Goal: Task Accomplishment & Management: Manage account settings

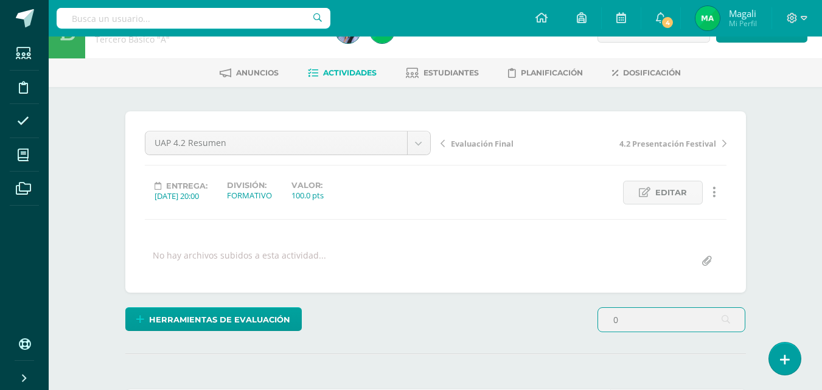
scroll to position [61, 0]
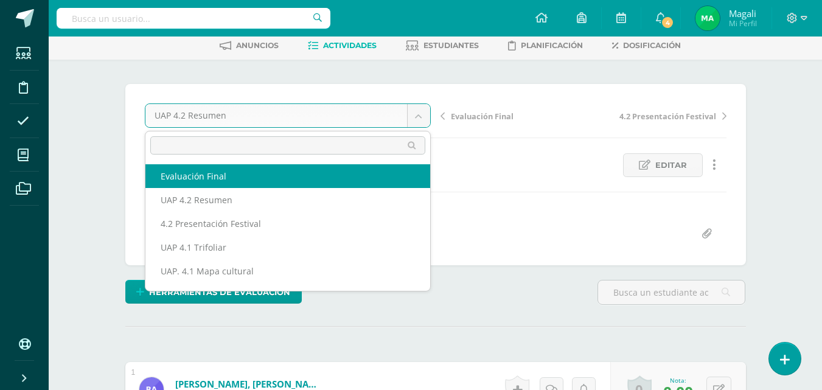
select select "/dashboard/teacher/grade-activity/227392/"
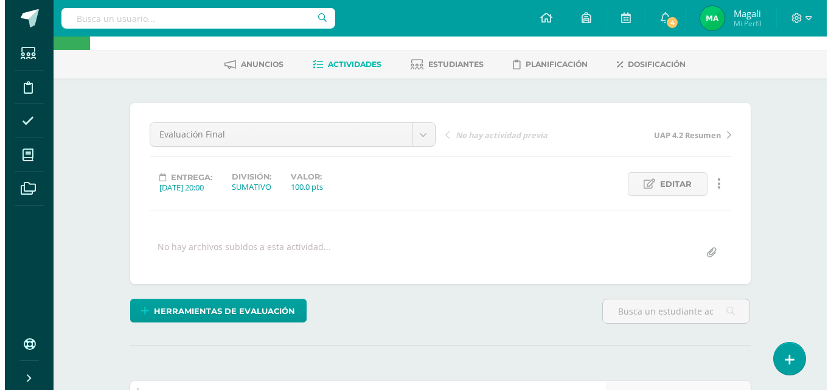
scroll to position [61, 0]
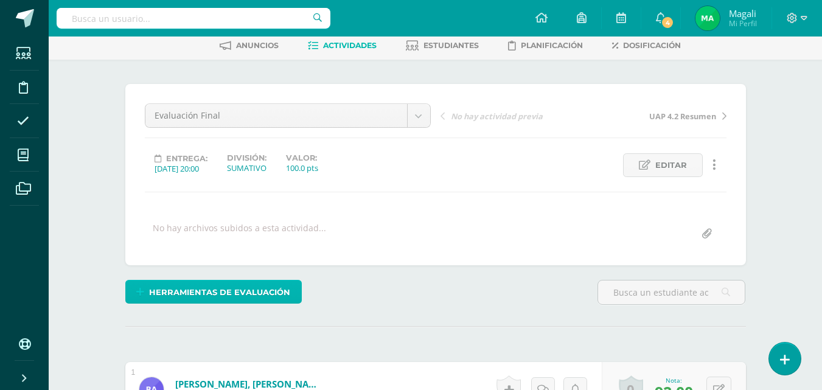
click at [229, 292] on span "Herramientas de evaluación" at bounding box center [219, 292] width 141 height 23
click at [235, 293] on span "Herramientas de evaluación" at bounding box center [219, 292] width 141 height 23
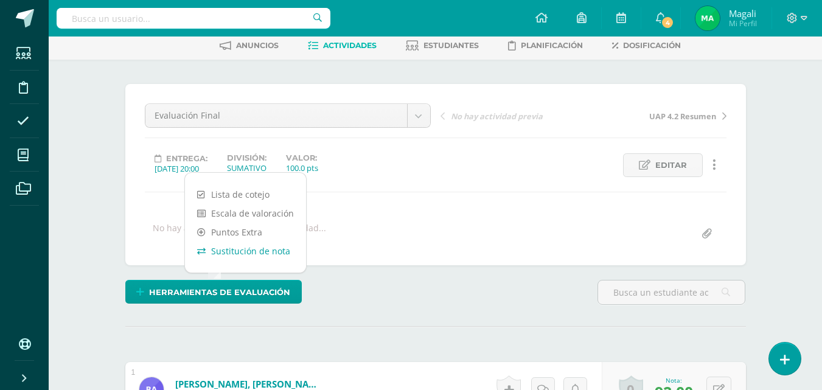
click at [237, 251] on link "Sustitución de nota" at bounding box center [245, 251] width 121 height 19
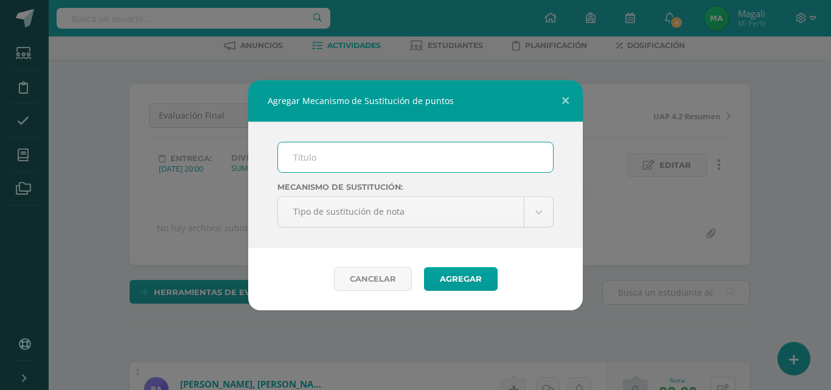
type input "p"
type input "PMA"
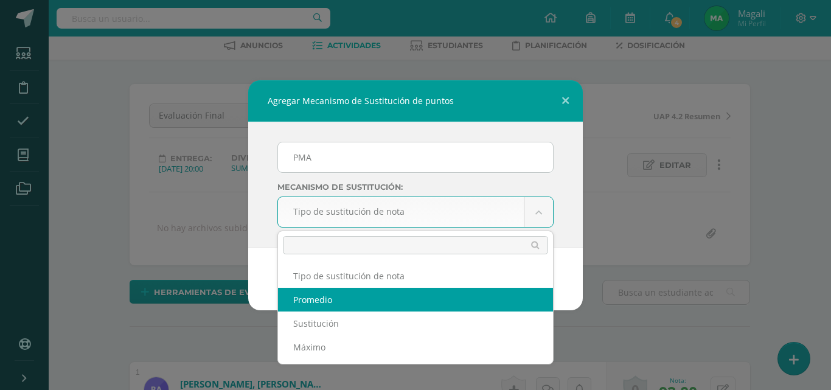
select select "average"
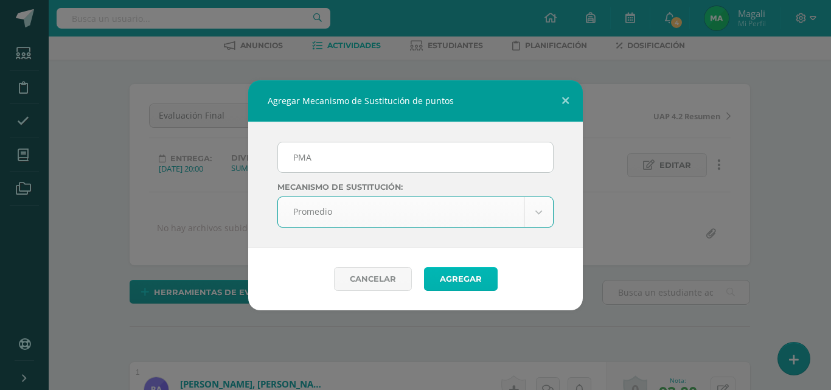
click at [450, 277] on button "Agregar" at bounding box center [461, 279] width 74 height 24
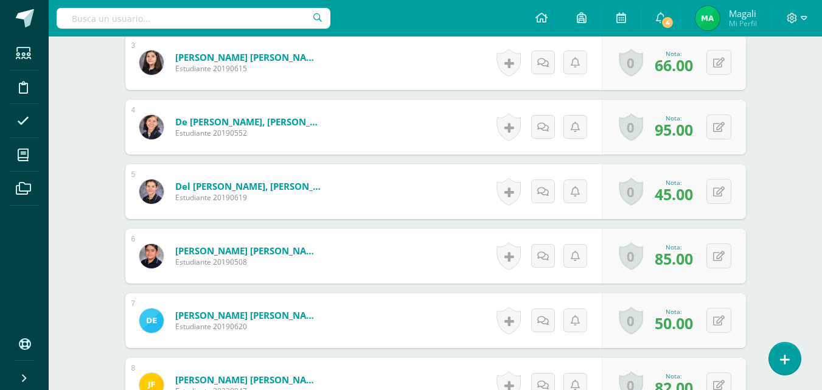
scroll to position [580, 0]
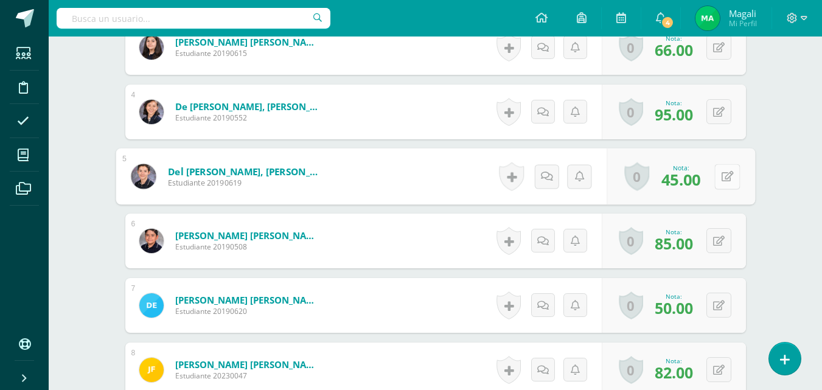
click at [718, 182] on button at bounding box center [727, 177] width 26 height 26
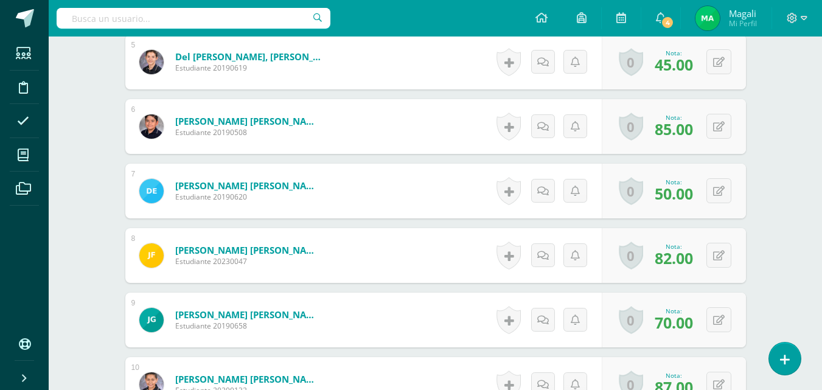
scroll to position [704, 0]
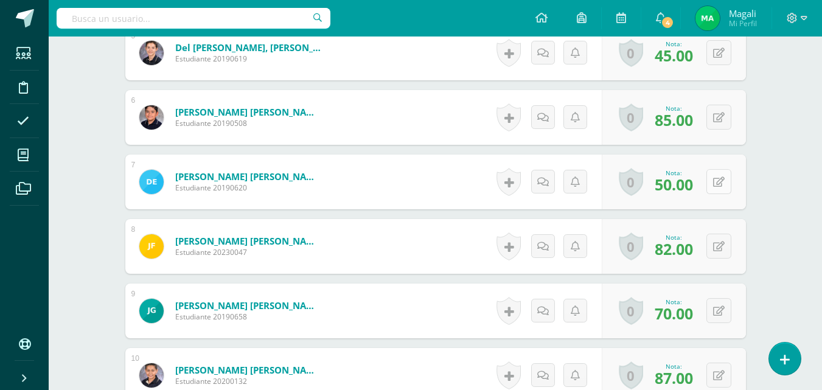
click at [713, 189] on div "0 Logros Logros obtenidos Aún no hay logros agregados Nota: 50.00" at bounding box center [674, 182] width 144 height 55
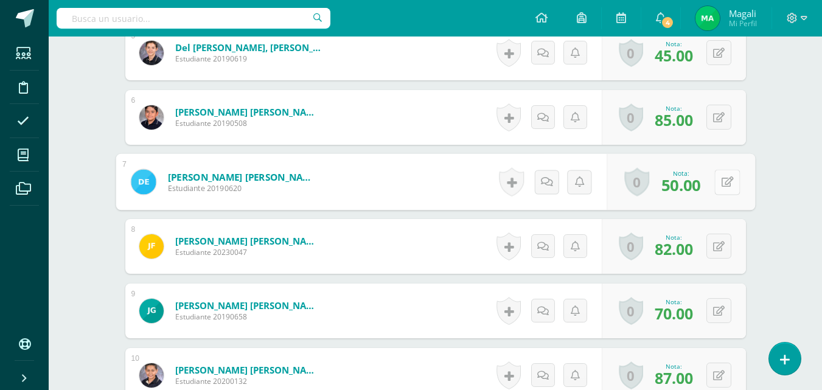
click at [728, 182] on icon at bounding box center [727, 181] width 12 height 10
type input "75"
click at [700, 182] on link at bounding box center [695, 186] width 24 height 24
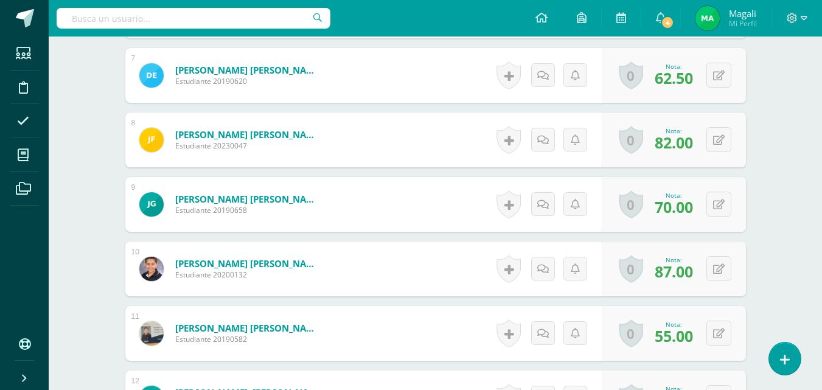
scroll to position [825, 0]
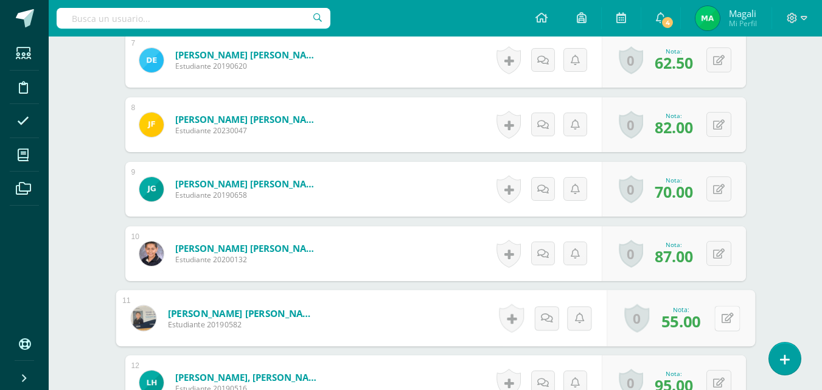
click at [712, 321] on div "0 Logros Logros obtenidos Aún no hay logros agregados Nota: 55.00" at bounding box center [680, 318] width 148 height 57
click at [726, 319] on icon at bounding box center [727, 318] width 12 height 10
type input "65"
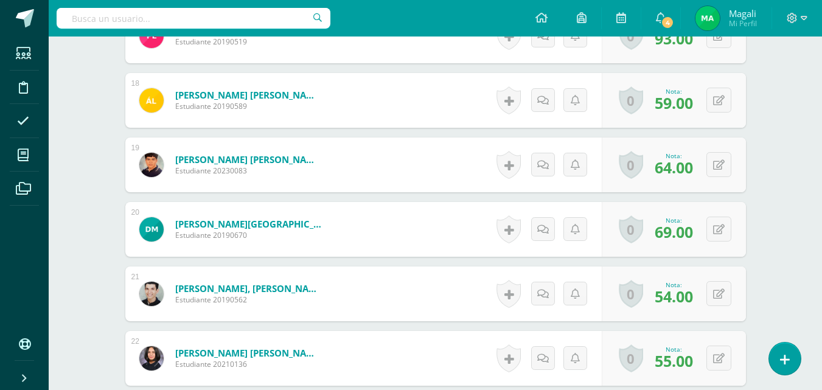
scroll to position [1555, 0]
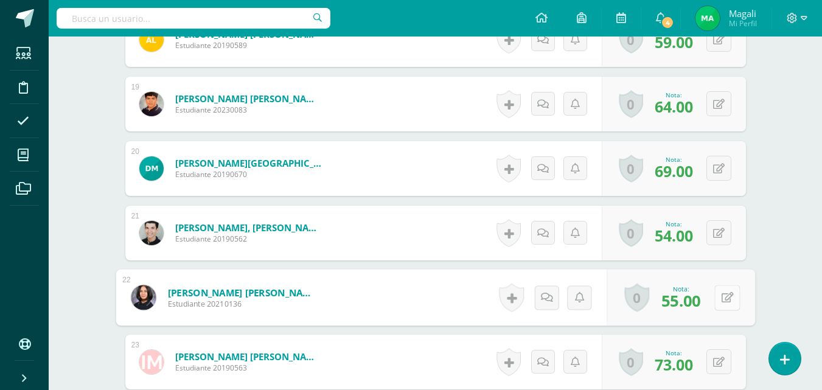
click at [713, 299] on div "0 Logros Logros obtenidos Aún no hay logros agregados Nota: 55.00" at bounding box center [680, 297] width 148 height 57
click at [729, 301] on icon at bounding box center [727, 297] width 12 height 10
type input "60"
click at [694, 301] on icon at bounding box center [694, 301] width 11 height 10
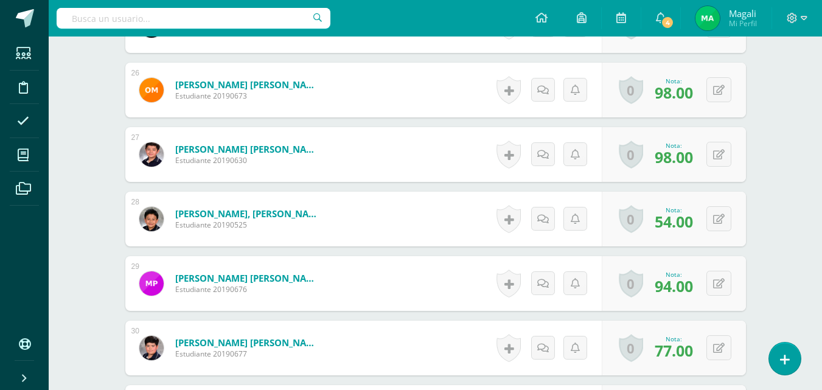
scroll to position [2042, 0]
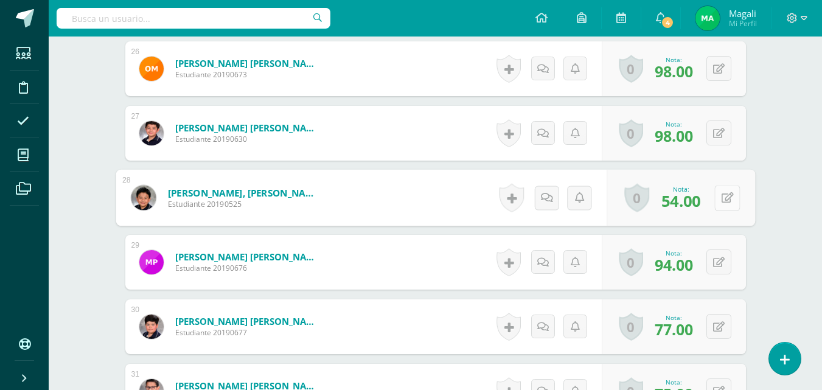
click at [716, 206] on button at bounding box center [727, 198] width 26 height 26
type input "90"
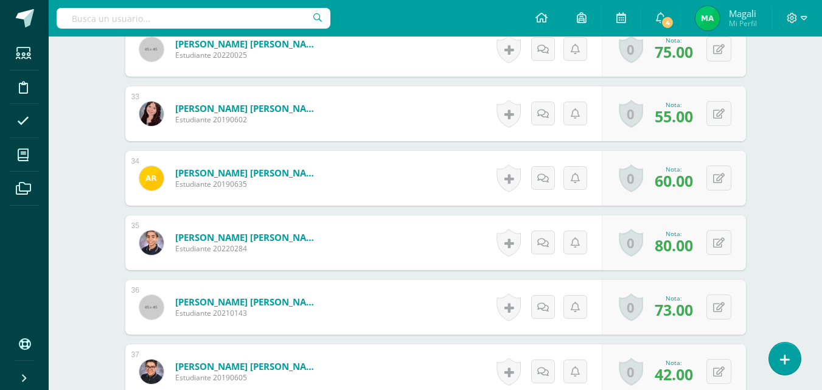
scroll to position [2468, 0]
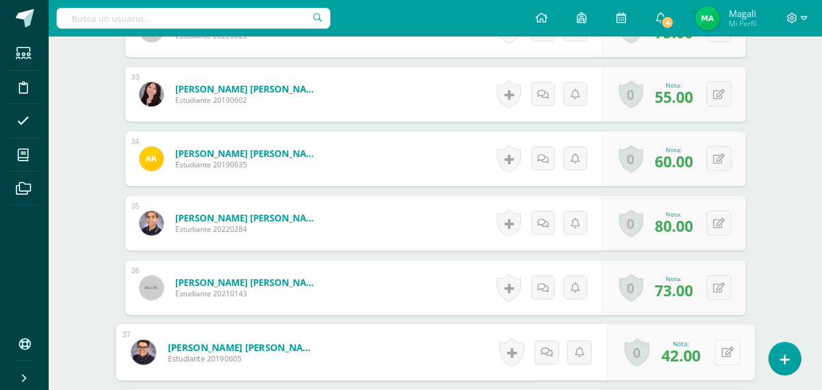
click at [712, 350] on div "0 Logros Logros obtenidos Aún no hay logros agregados Nota: 42.00" at bounding box center [680, 352] width 148 height 57
click at [729, 351] on icon at bounding box center [727, 352] width 12 height 10
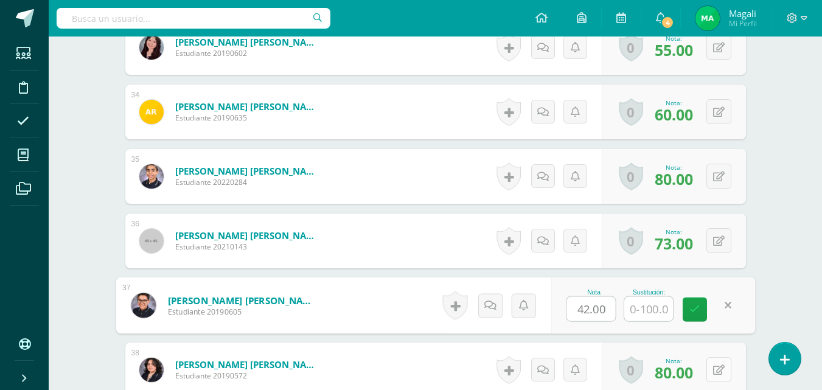
scroll to position [2529, 0]
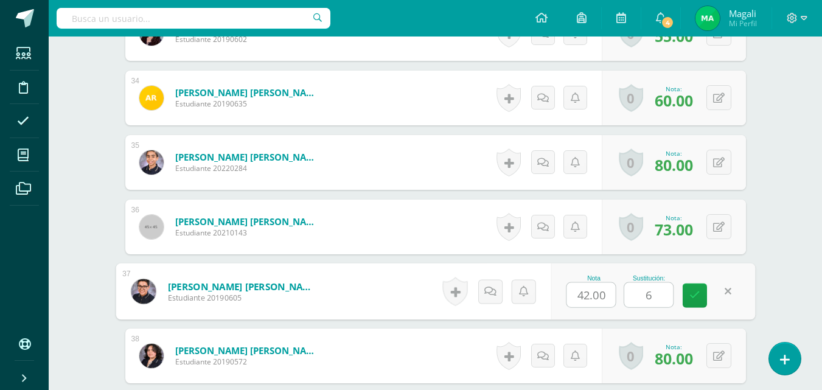
type input "60"
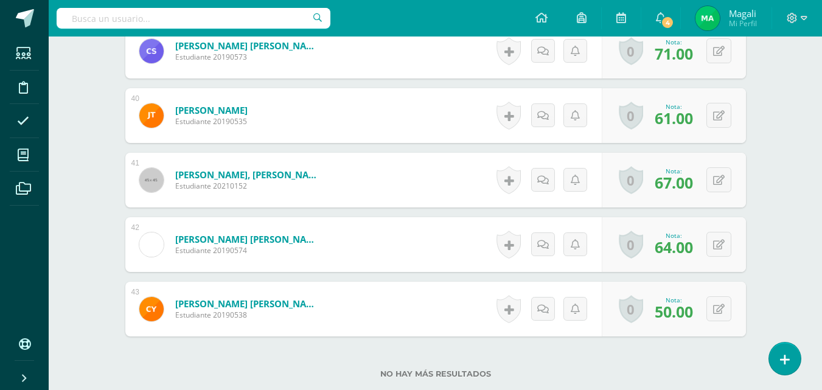
scroll to position [2984, 0]
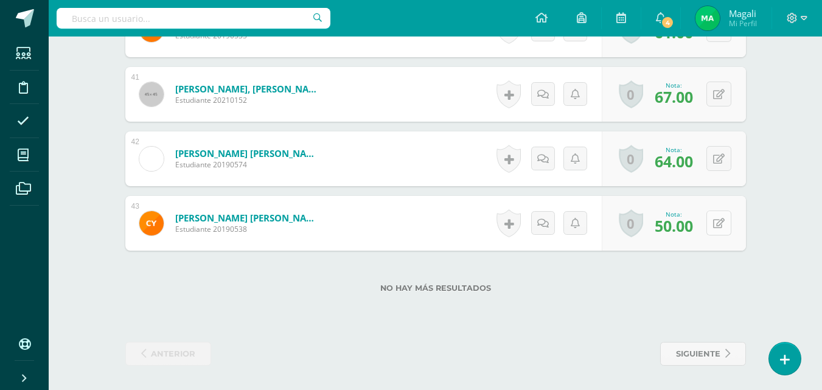
click at [712, 223] on div "0 Logros Logros obtenidos Aún no hay logros agregados Nota: 50.00" at bounding box center [674, 223] width 144 height 55
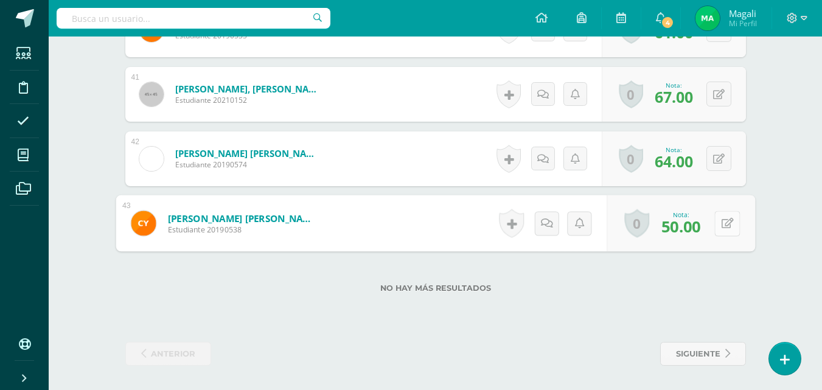
click at [729, 224] on icon at bounding box center [727, 223] width 12 height 10
type input "60"
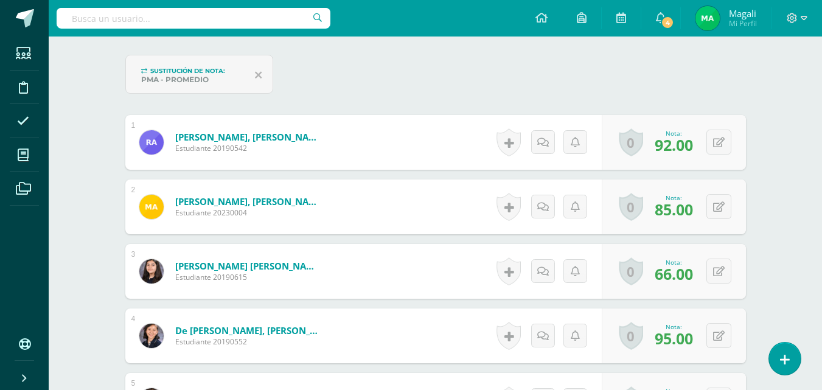
scroll to position [0, 0]
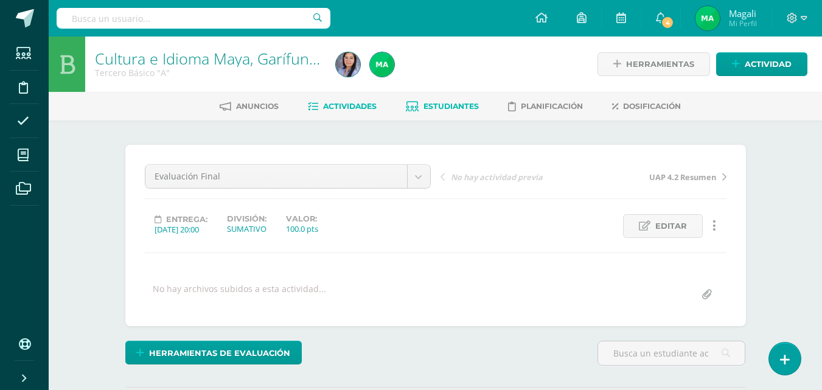
click at [447, 100] on link "Estudiantes" at bounding box center [442, 106] width 73 height 19
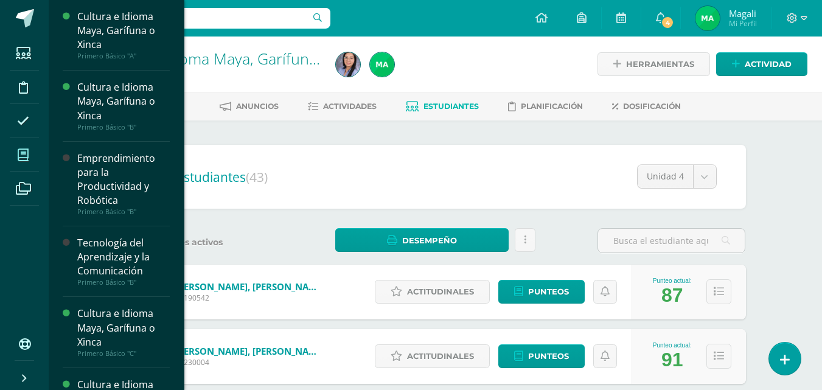
click at [21, 159] on icon at bounding box center [23, 155] width 11 height 12
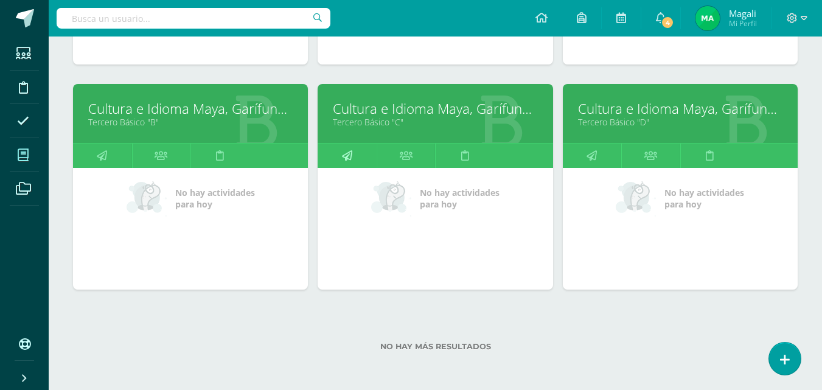
scroll to position [757, 0]
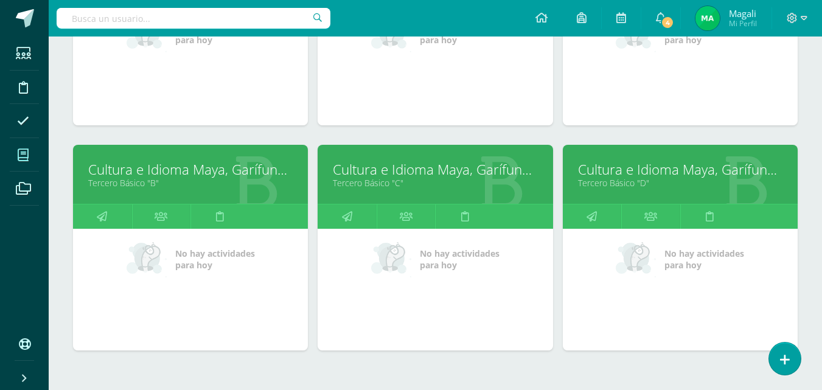
click at [193, 169] on link "Cultura e Idioma Maya, Garífuna o Xinca" at bounding box center [190, 169] width 204 height 19
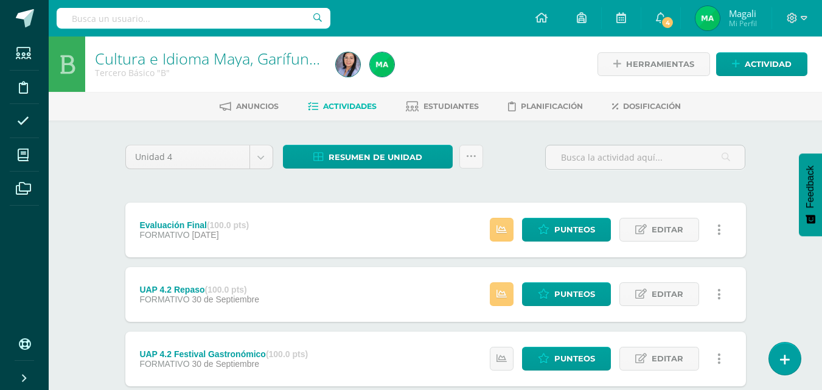
click at [169, 219] on div "Evaluación Final (100.0 pts) FORMATIVO 05 de Octubre" at bounding box center [194, 230] width 139 height 55
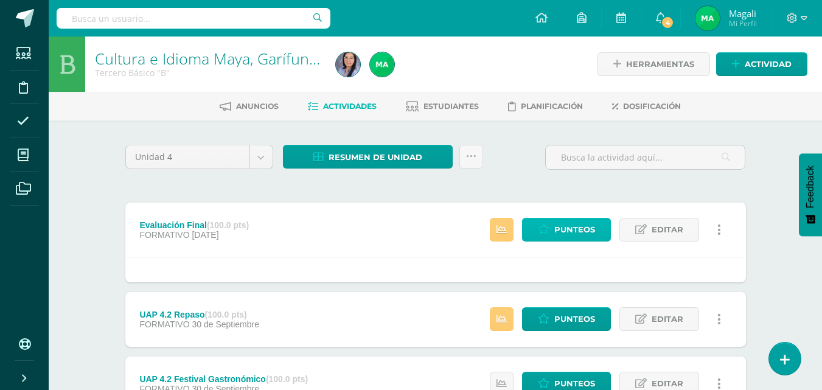
click at [555, 231] on span "Punteos" at bounding box center [574, 229] width 41 height 23
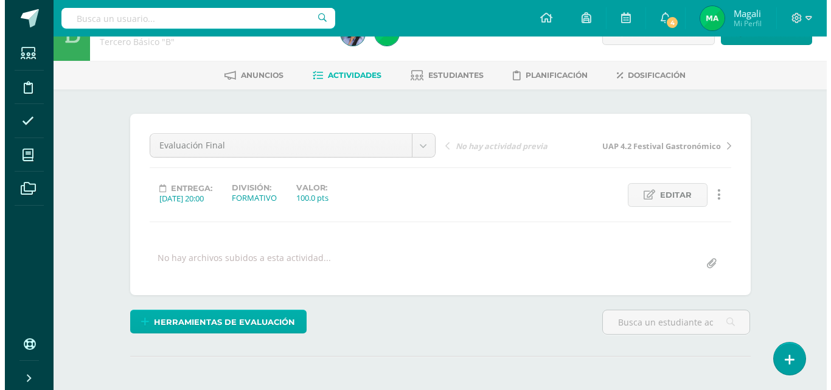
scroll to position [61, 0]
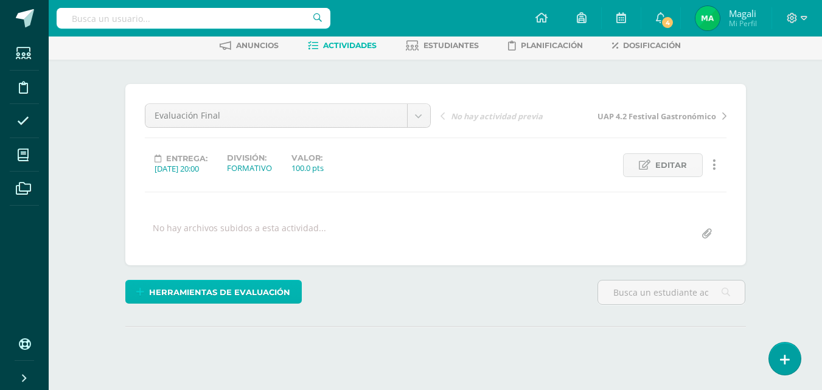
click at [241, 288] on span "Herramientas de evaluación" at bounding box center [219, 292] width 141 height 23
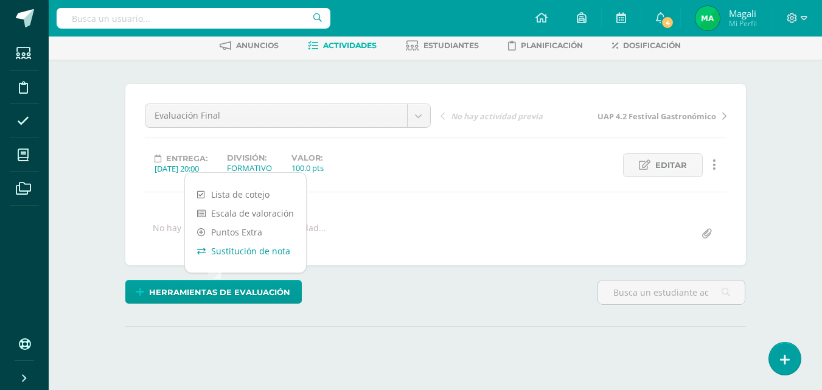
click at [240, 254] on link "Sustitución de nota" at bounding box center [245, 251] width 121 height 19
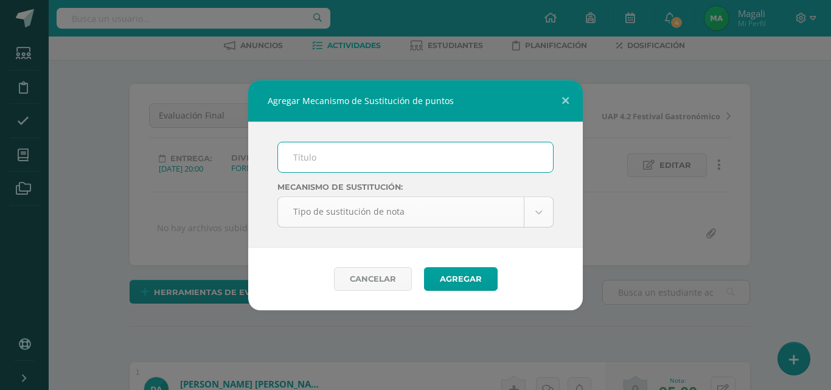
scroll to position [61, 0]
type input "p"
type input "PMA"
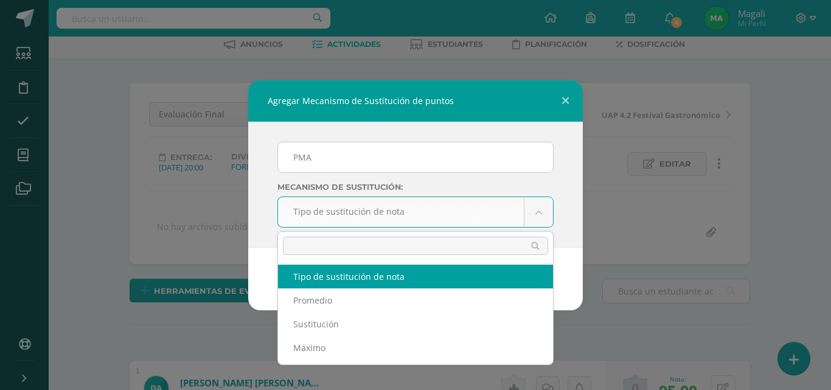
scroll to position [63, 0]
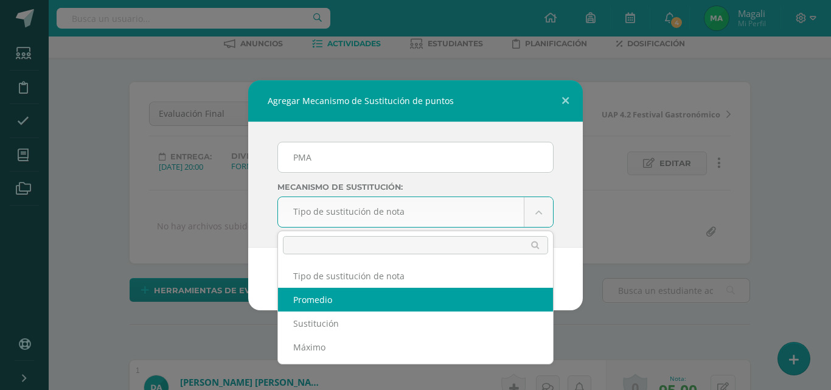
select select "average"
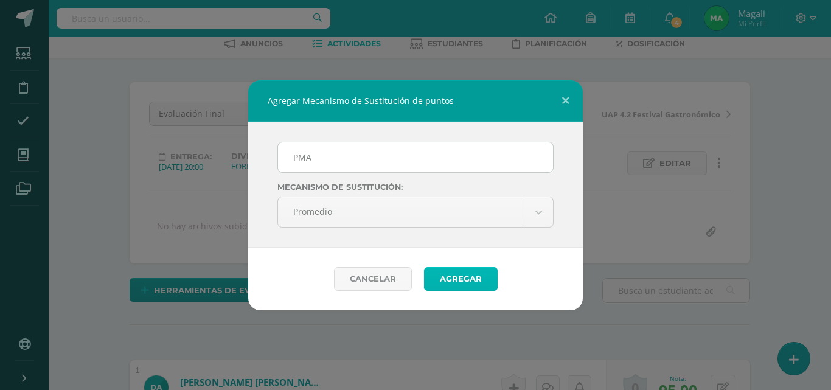
click at [455, 277] on button "Agregar" at bounding box center [461, 279] width 74 height 24
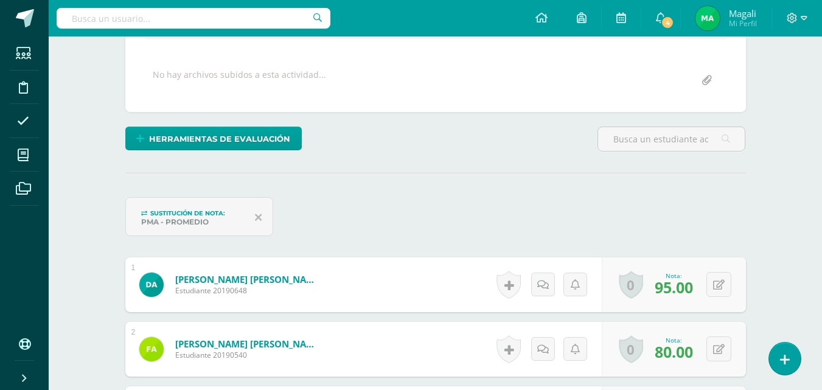
scroll to position [215, 0]
click at [717, 349] on button at bounding box center [718, 348] width 25 height 25
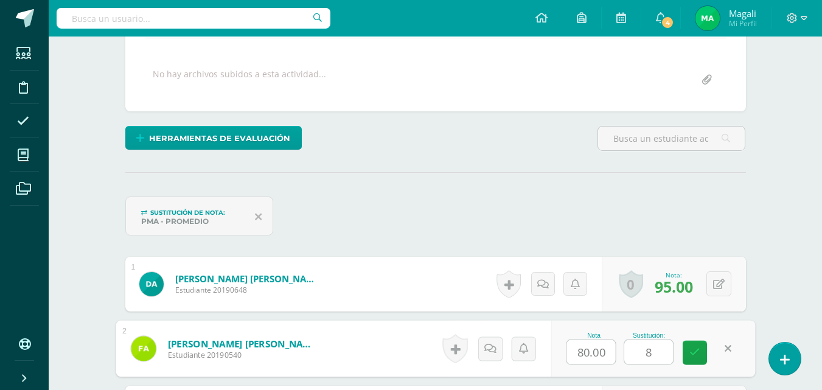
type input "85"
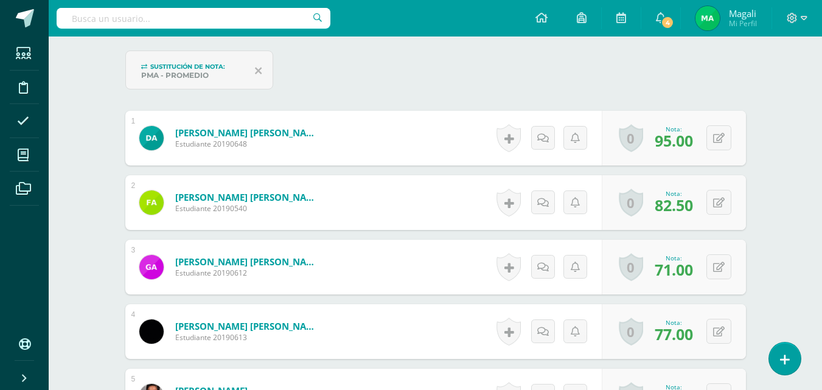
scroll to position [398, 0]
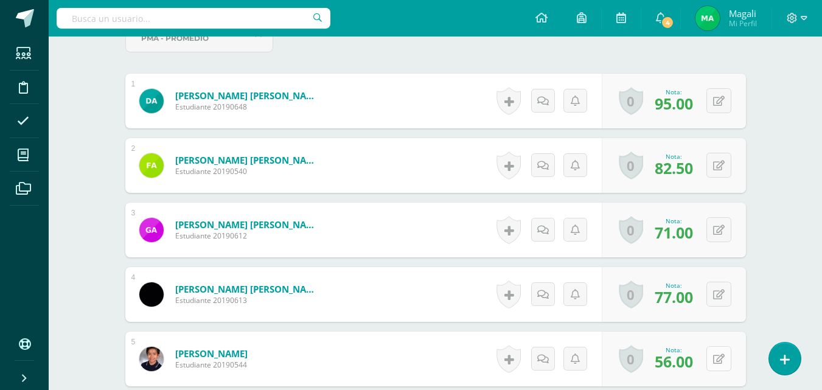
click at [721, 359] on icon at bounding box center [719, 359] width 12 height 10
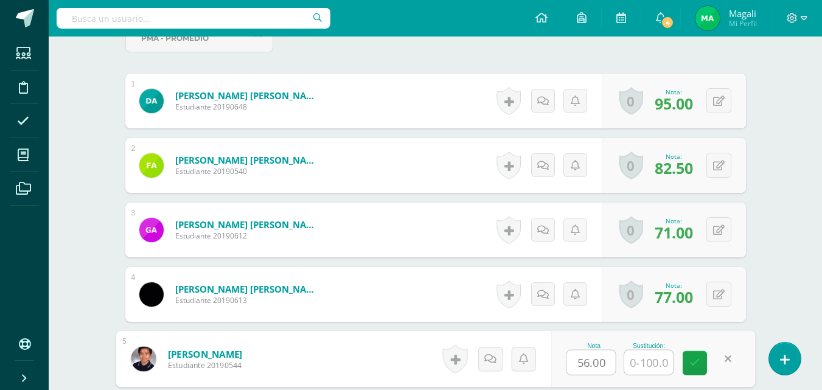
scroll to position [398, 0]
type input "80"
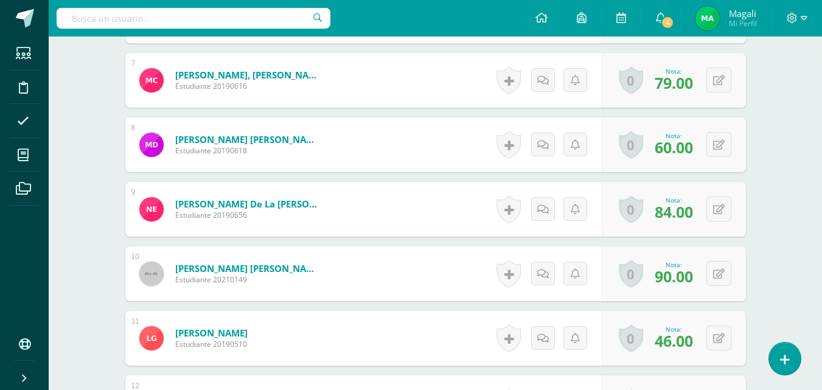
scroll to position [825, 0]
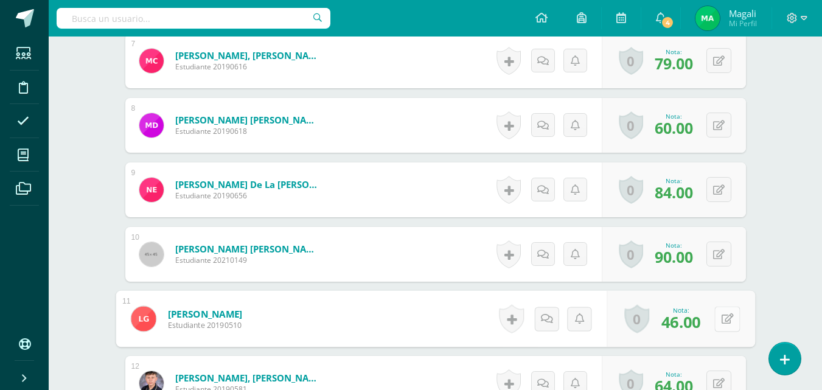
click at [717, 321] on button at bounding box center [727, 319] width 26 height 26
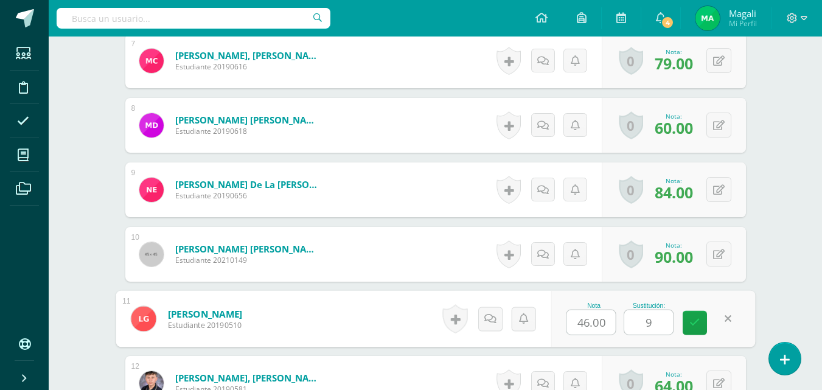
type input "90"
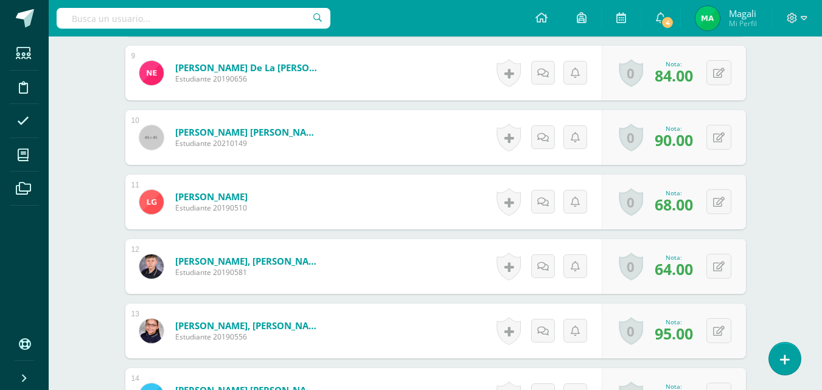
scroll to position [947, 0]
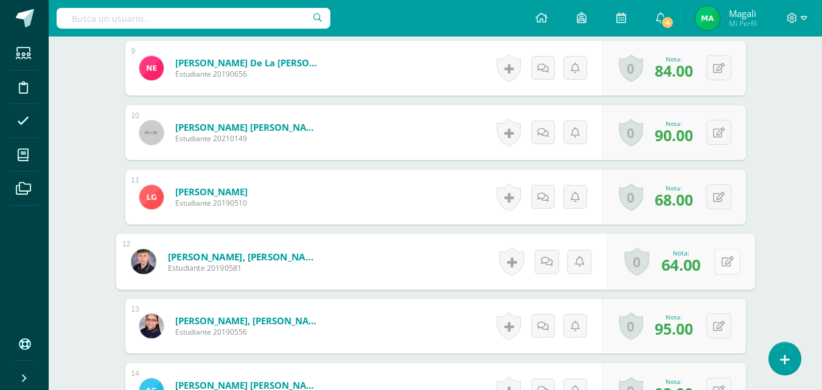
click at [718, 260] on button at bounding box center [727, 262] width 26 height 26
type input "70"
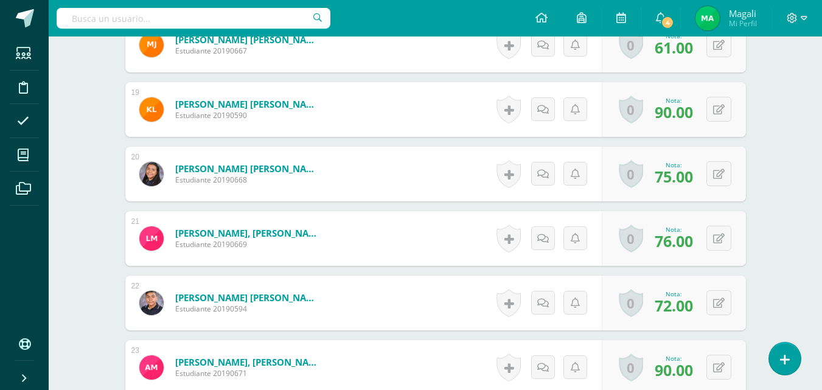
scroll to position [1616, 0]
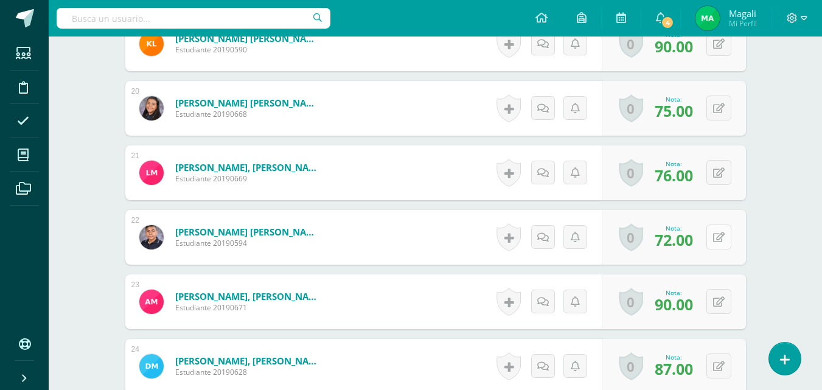
click at [716, 240] on button at bounding box center [718, 236] width 25 height 25
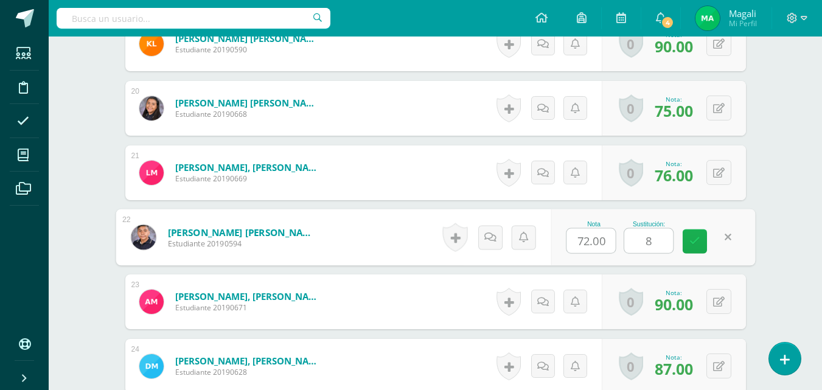
type input "85"
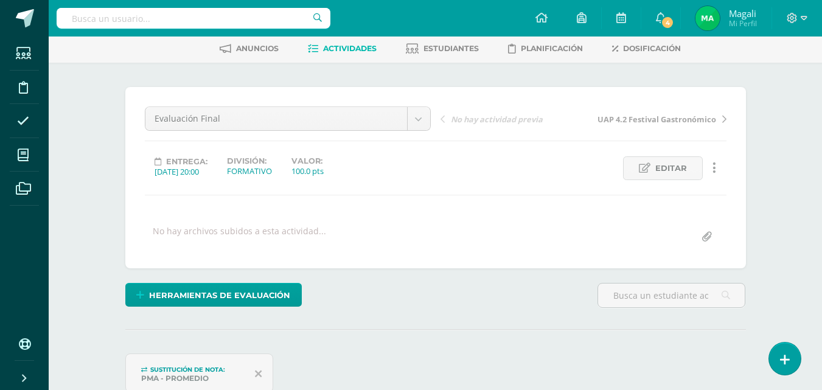
scroll to position [0, 0]
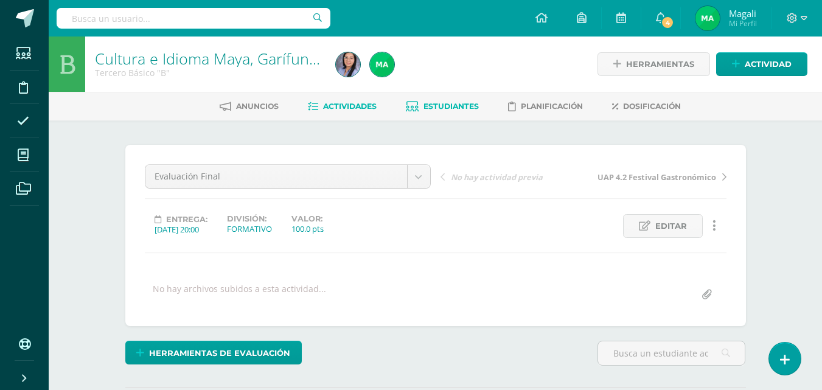
click at [444, 107] on span "Estudiantes" at bounding box center [450, 106] width 55 height 9
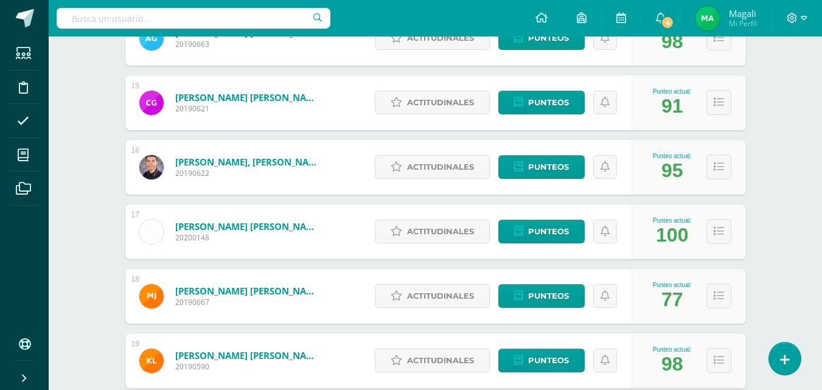
scroll to position [1095, 0]
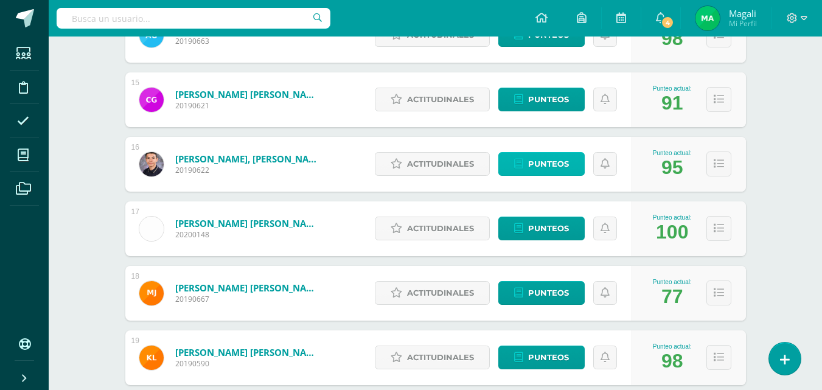
click at [553, 172] on span "Punteos" at bounding box center [548, 164] width 41 height 23
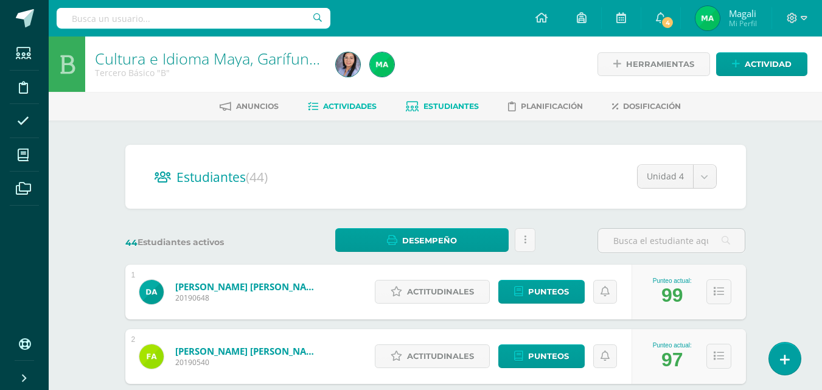
click at [335, 104] on span "Actividades" at bounding box center [350, 106] width 54 height 9
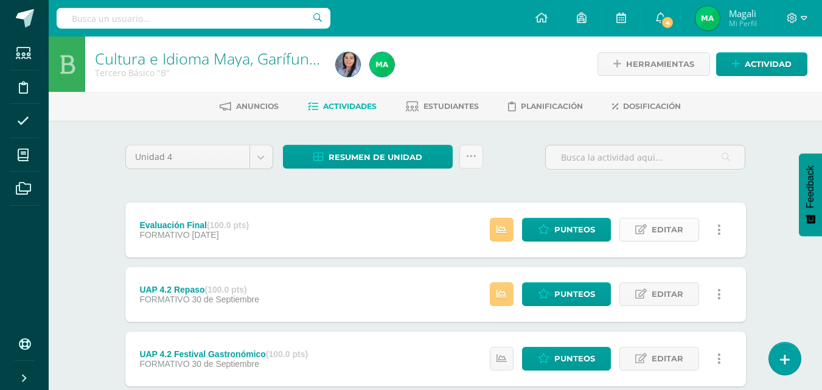
click at [658, 224] on span "Editar" at bounding box center [668, 229] width 32 height 23
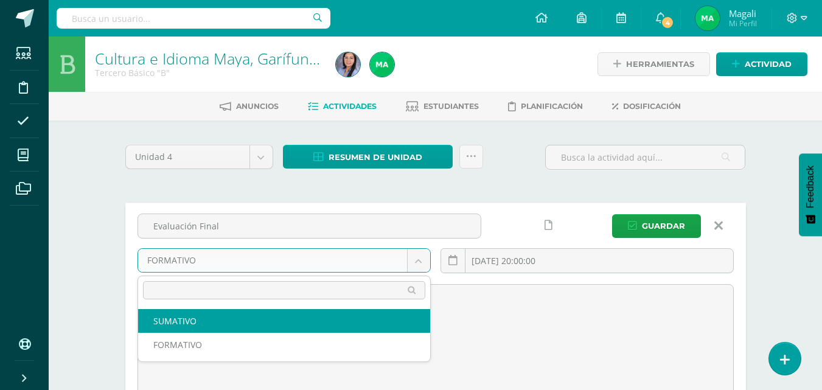
select select "214025"
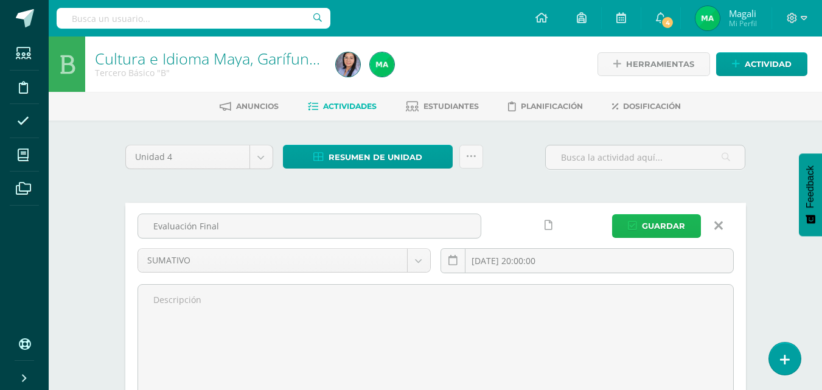
click at [650, 224] on span "Guardar" at bounding box center [663, 226] width 43 height 23
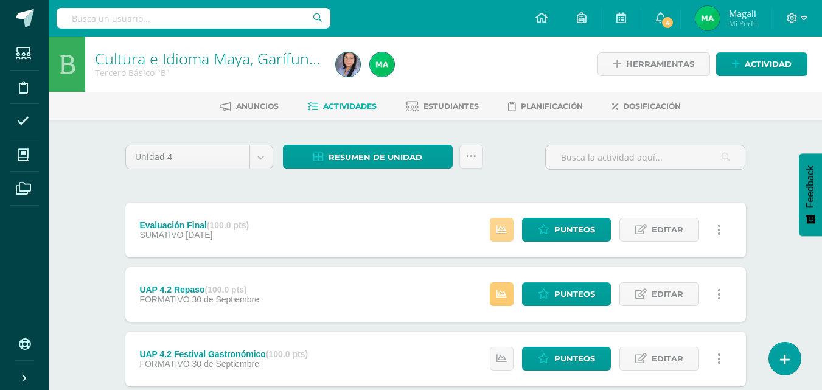
click at [498, 233] on icon at bounding box center [501, 229] width 10 height 10
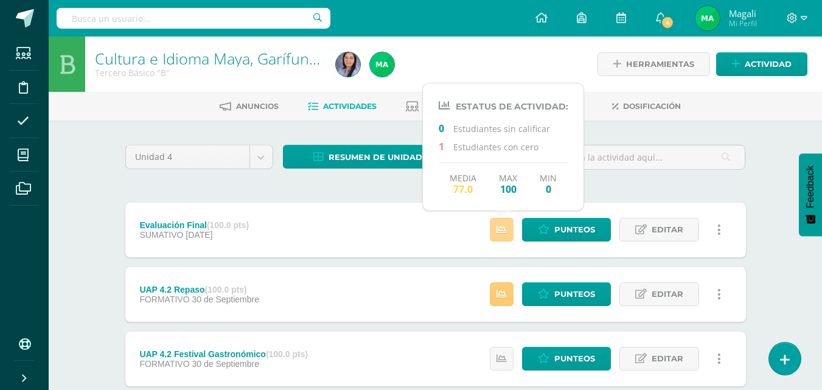
click at [504, 229] on icon at bounding box center [501, 229] width 10 height 10
click at [504, 232] on icon at bounding box center [501, 229] width 10 height 10
click at [564, 232] on span "Punteos" at bounding box center [574, 229] width 41 height 23
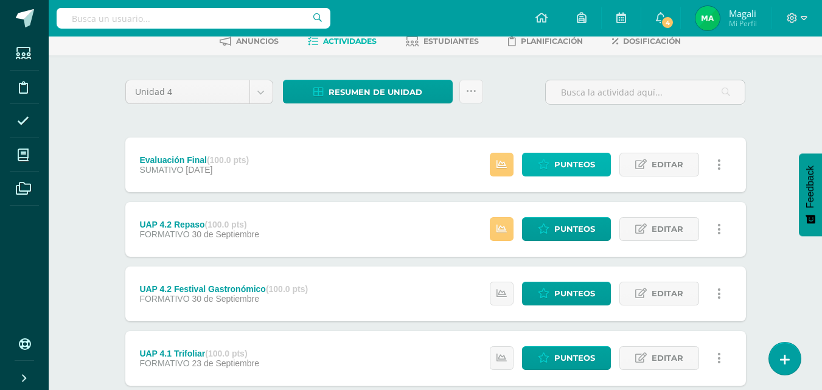
scroll to position [171, 0]
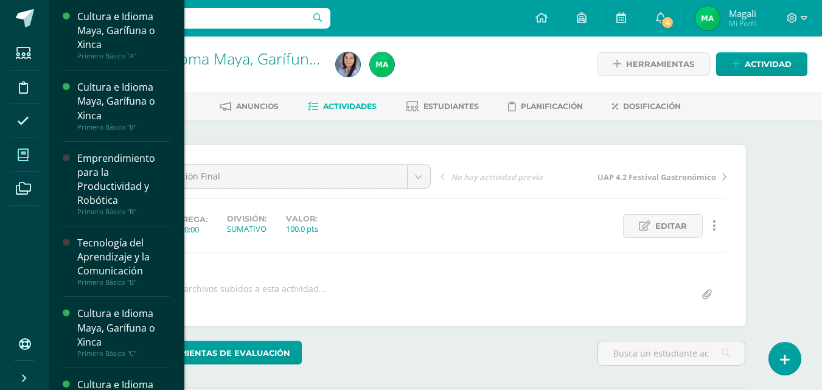
scroll to position [1, 0]
click at [27, 167] on span at bounding box center [23, 154] width 27 height 27
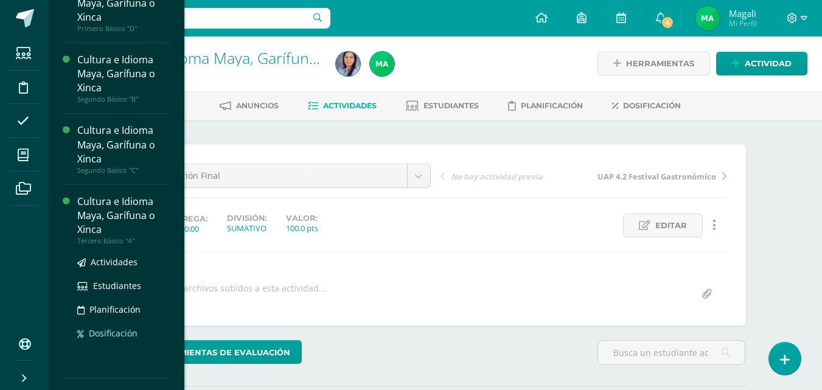
scroll to position [502, 0]
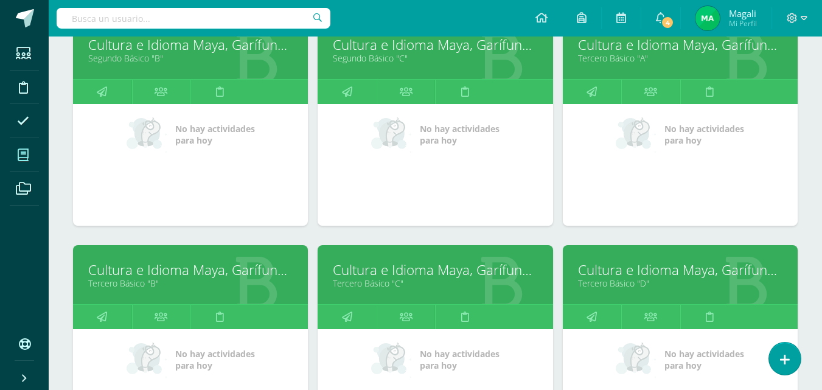
scroll to position [635, 0]
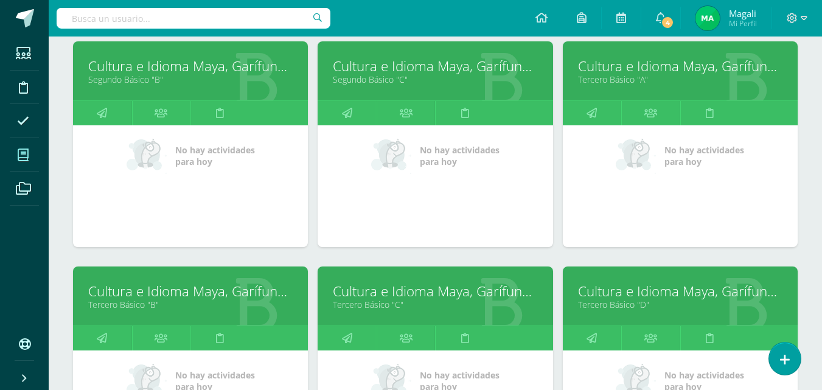
click at [616, 74] on link "Tercero Básico "A"" at bounding box center [680, 80] width 204 height 12
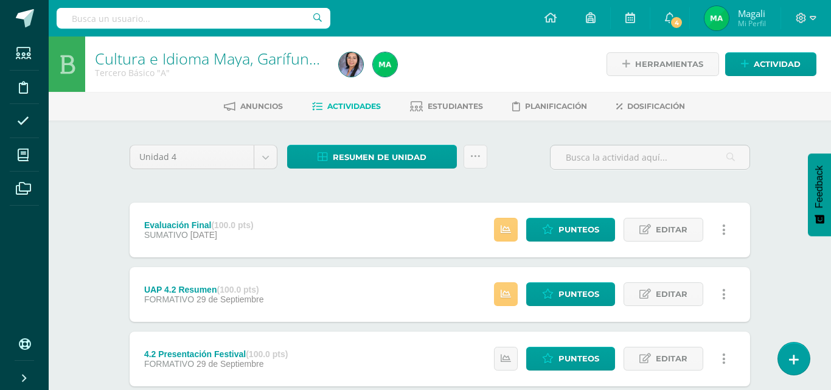
click at [340, 102] on span "Actividades" at bounding box center [354, 106] width 54 height 9
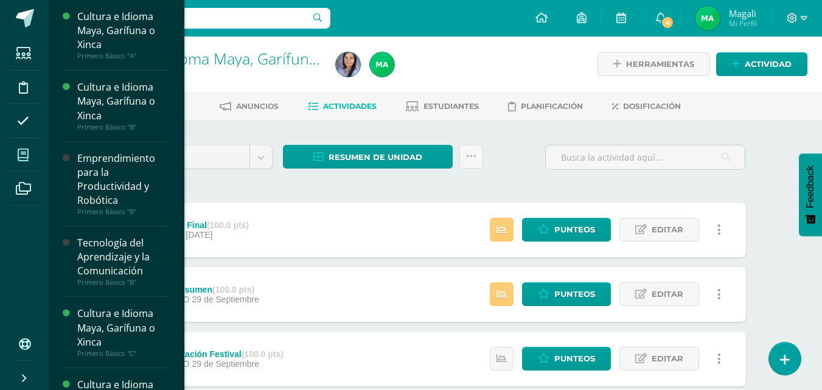
click at [24, 154] on icon at bounding box center [23, 155] width 11 height 12
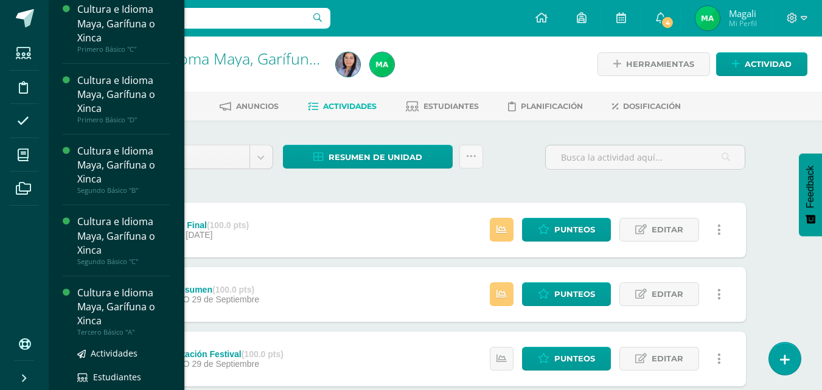
scroll to position [518, 0]
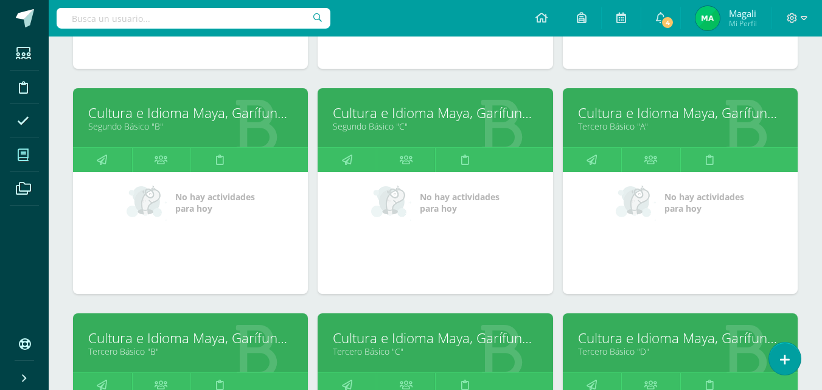
scroll to position [818, 0]
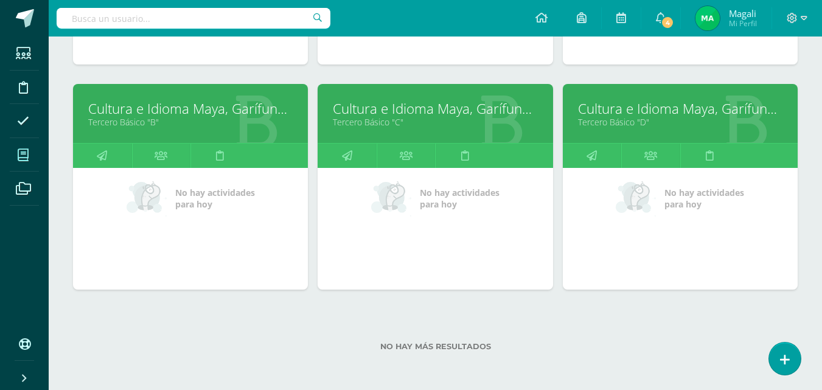
click at [144, 114] on link "Cultura e Idioma Maya, Garífuna o Xinca" at bounding box center [190, 108] width 204 height 19
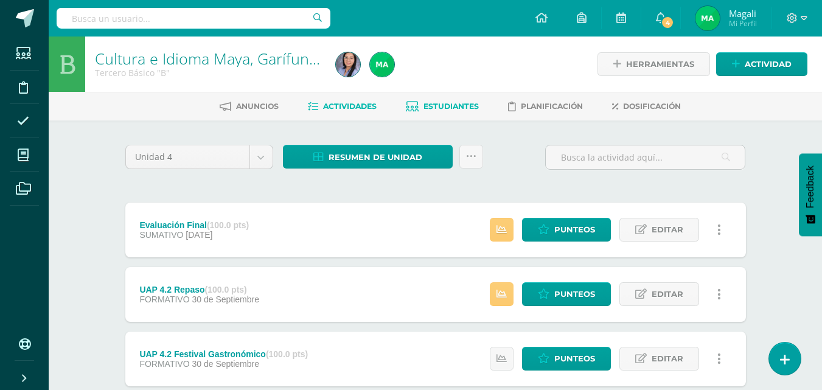
click at [445, 104] on span "Estudiantes" at bounding box center [450, 106] width 55 height 9
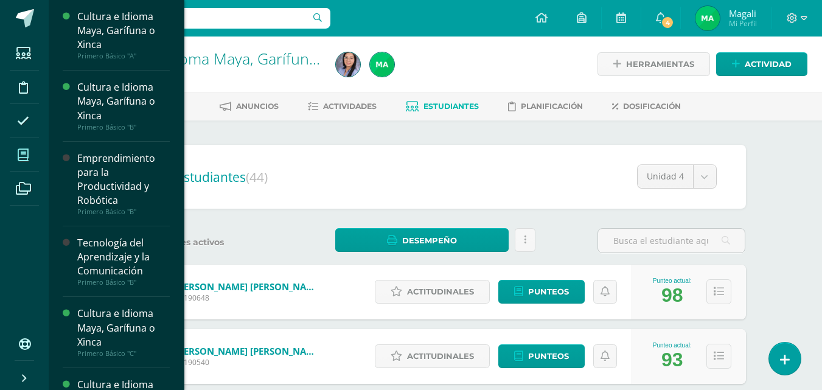
click at [28, 152] on icon at bounding box center [23, 155] width 11 height 12
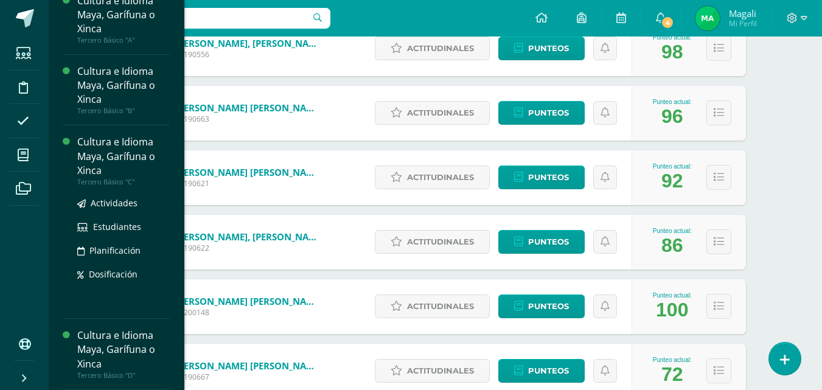
scroll to position [1156, 0]
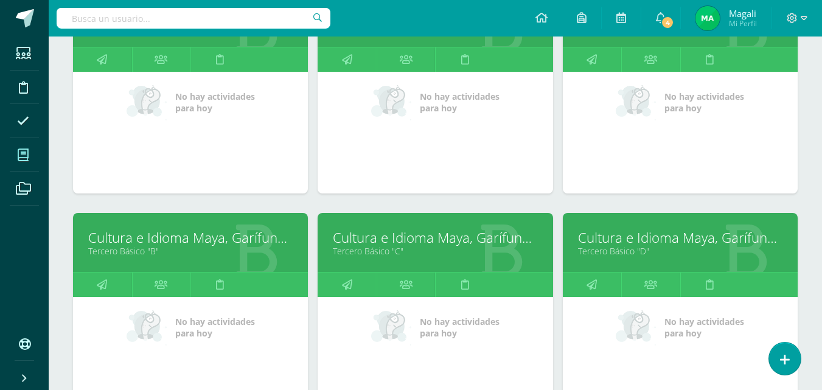
scroll to position [818, 0]
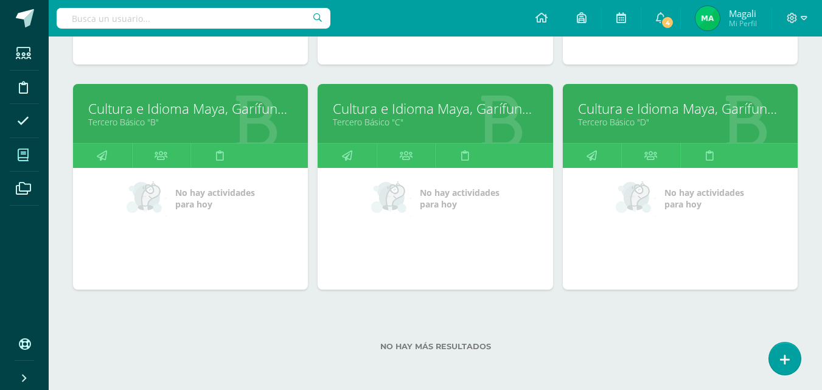
click at [383, 119] on link "Tercero Básico "C"" at bounding box center [435, 122] width 204 height 12
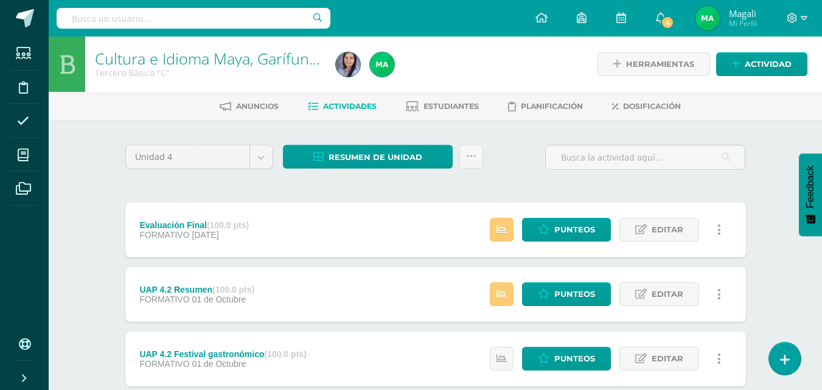
click at [181, 221] on div "Evaluación Final (100.0 pts)" at bounding box center [193, 225] width 109 height 10
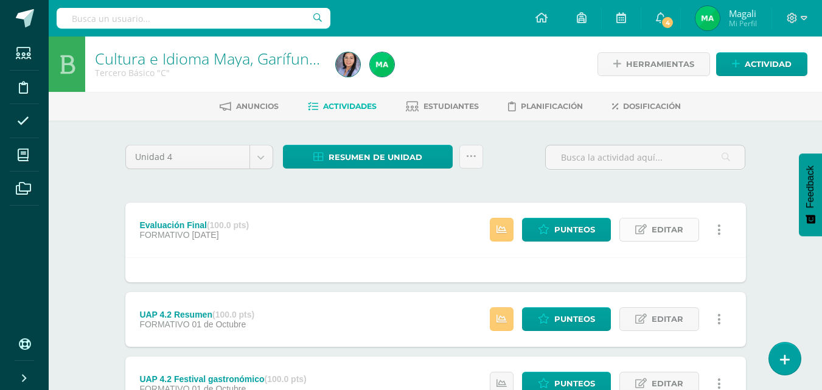
click at [661, 228] on span "Editar" at bounding box center [668, 229] width 32 height 23
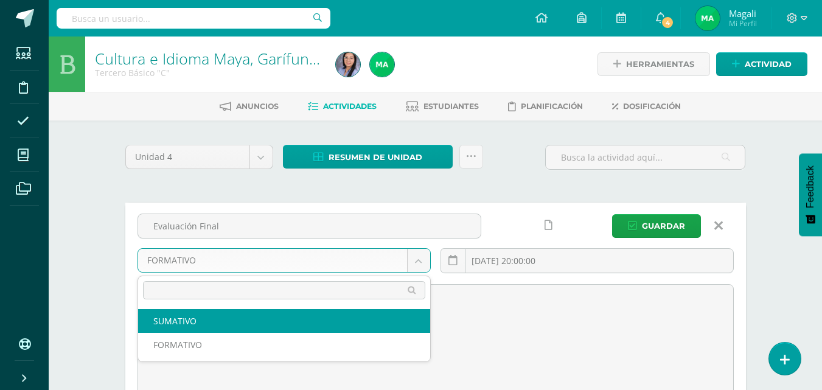
select select "213349"
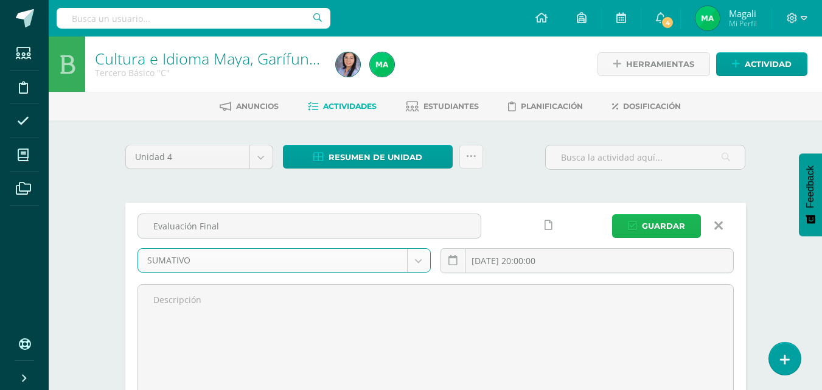
click at [678, 226] on span "Guardar" at bounding box center [663, 226] width 43 height 23
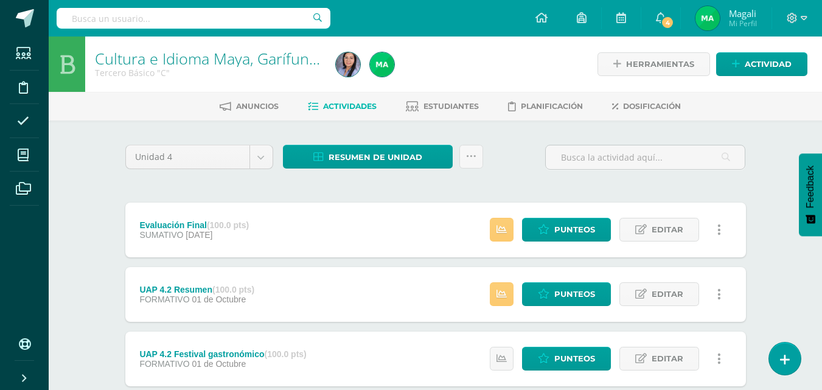
click at [172, 223] on div "Evaluación Final (100.0 pts)" at bounding box center [193, 225] width 109 height 10
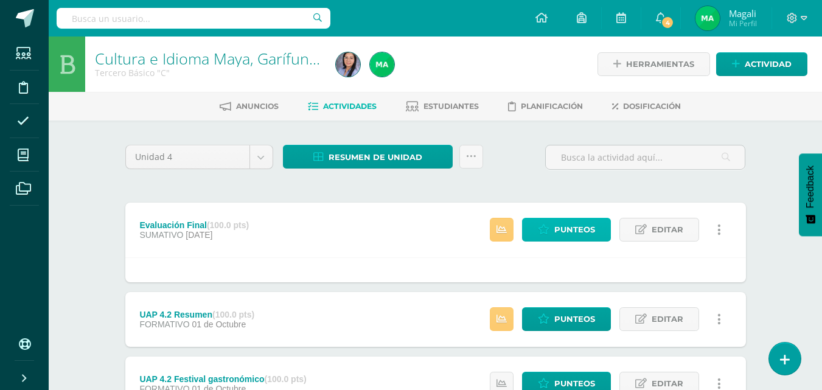
click at [579, 229] on span "Punteos" at bounding box center [574, 229] width 41 height 23
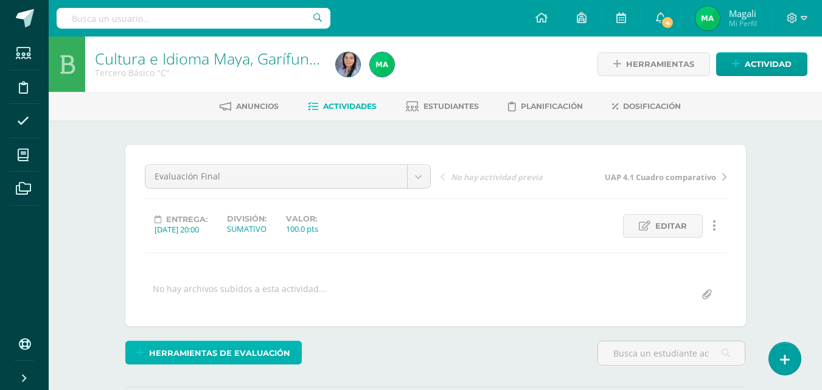
click at [194, 354] on span "Herramientas de evaluación" at bounding box center [219, 353] width 141 height 23
click at [240, 310] on div "Evaluación Final Evaluación Final UAP 4.1 Cuadro comparativo UAP 4.1 Trifoliar …" at bounding box center [435, 235] width 620 height 181
click at [195, 351] on span "Herramientas de evaluación" at bounding box center [219, 352] width 141 height 23
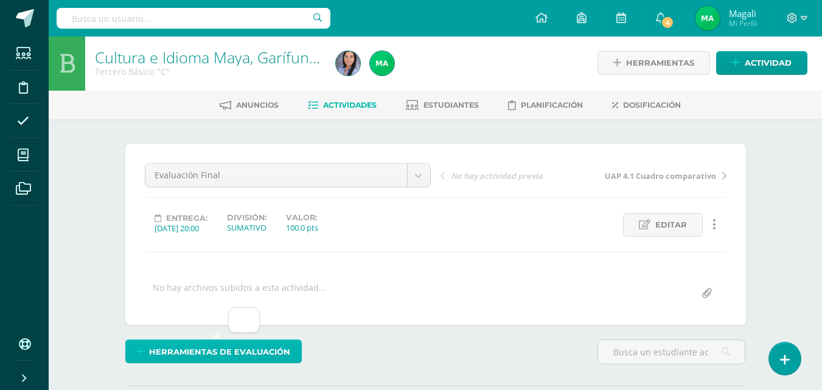
click at [236, 352] on span "Herramientas de evaluación" at bounding box center [219, 352] width 141 height 23
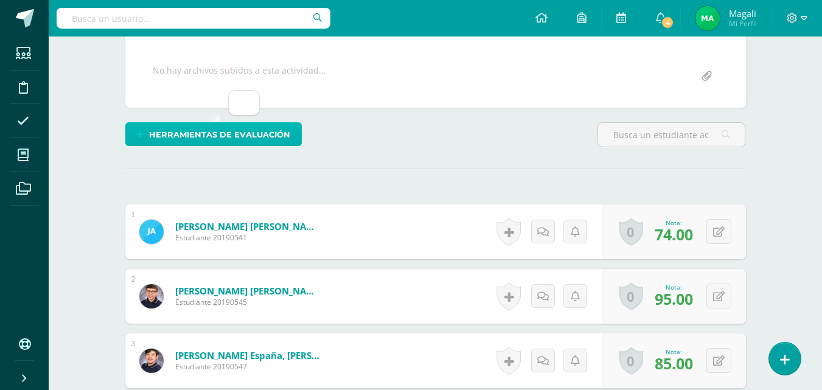
scroll to position [223, 0]
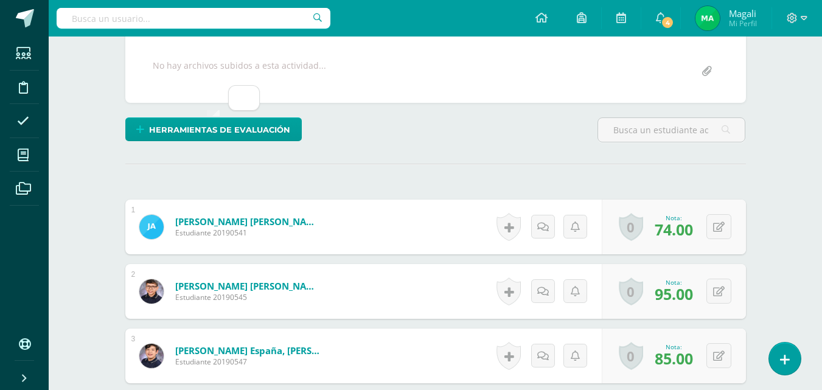
click at [245, 103] on div at bounding box center [244, 98] width 30 height 24
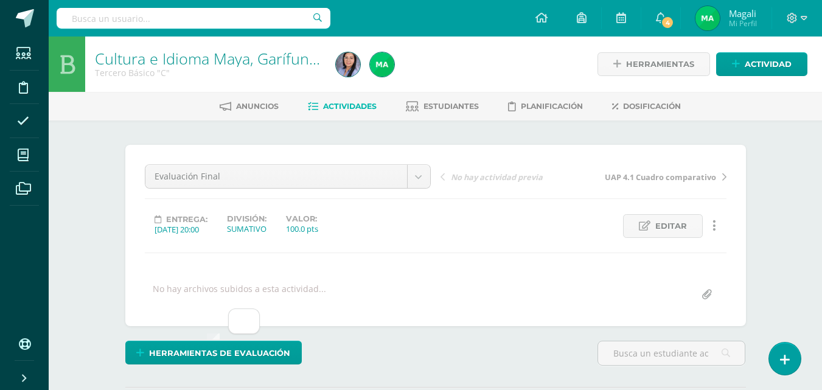
scroll to position [1, 0]
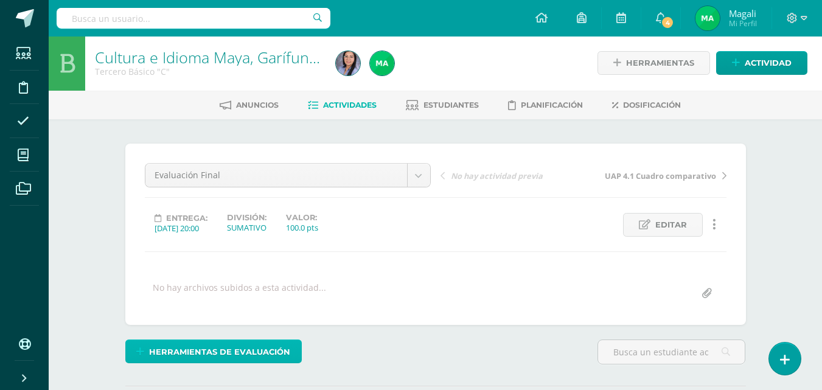
click at [230, 353] on span "Herramientas de evaluación" at bounding box center [219, 352] width 141 height 23
click at [230, 352] on span "Herramientas de evaluación" at bounding box center [219, 352] width 141 height 23
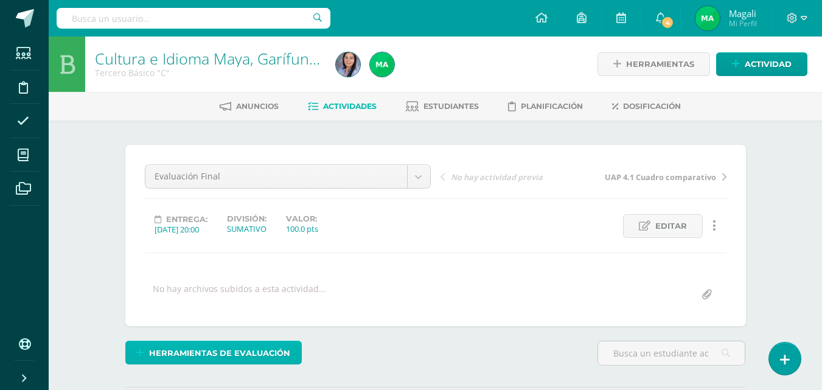
click at [231, 352] on span "Herramientas de evaluación" at bounding box center [219, 353] width 141 height 23
click at [238, 311] on div "Evaluación Final Evaluación Final UAP 4.1 Cuadro comparativo UAP 4.1 Trifoliar …" at bounding box center [435, 235] width 620 height 181
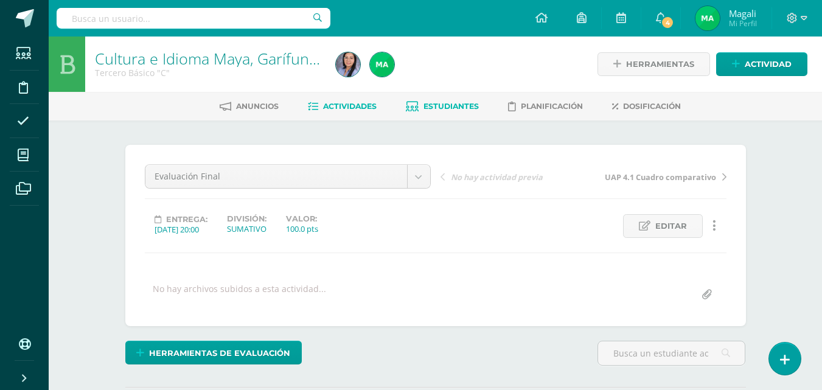
click at [469, 103] on span "Estudiantes" at bounding box center [450, 106] width 55 height 9
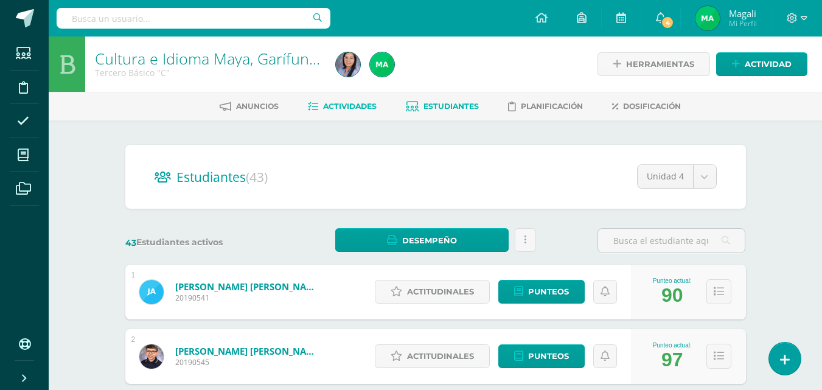
click at [352, 111] on link "Actividades" at bounding box center [342, 106] width 69 height 19
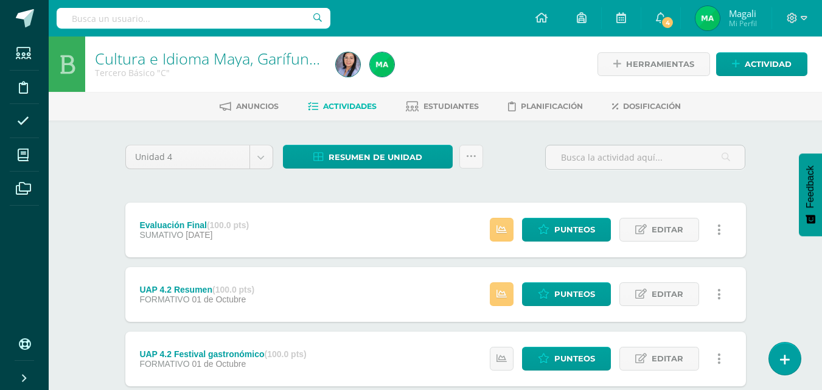
click at [162, 224] on div "Evaluación Final (100.0 pts)" at bounding box center [193, 225] width 109 height 10
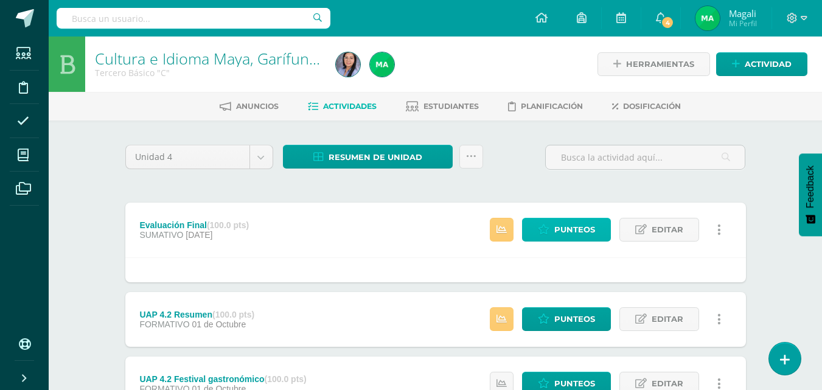
click at [576, 228] on span "Punteos" at bounding box center [574, 229] width 41 height 23
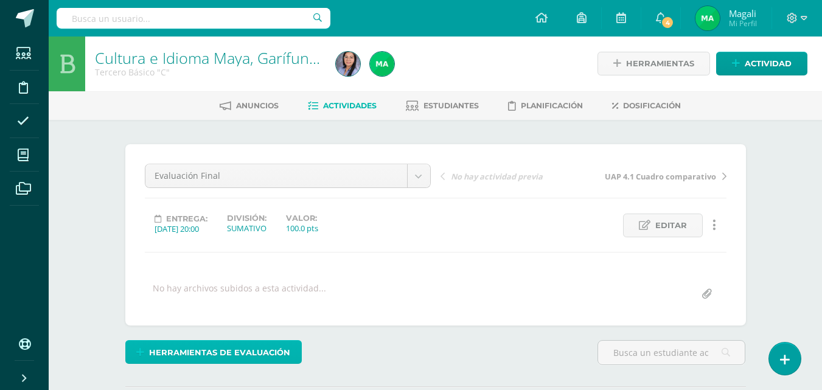
click at [223, 350] on span "Herramientas de evaluación" at bounding box center [219, 352] width 141 height 23
click at [222, 350] on span "Herramientas de evaluación" at bounding box center [219, 352] width 141 height 23
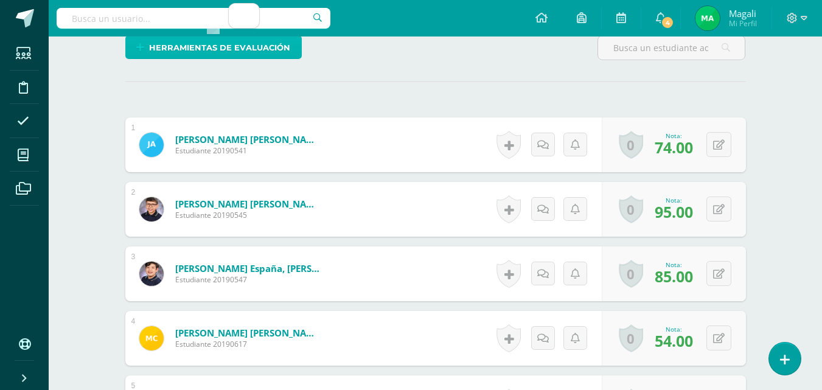
scroll to position [306, 0]
